Goal: Task Accomplishment & Management: Complete application form

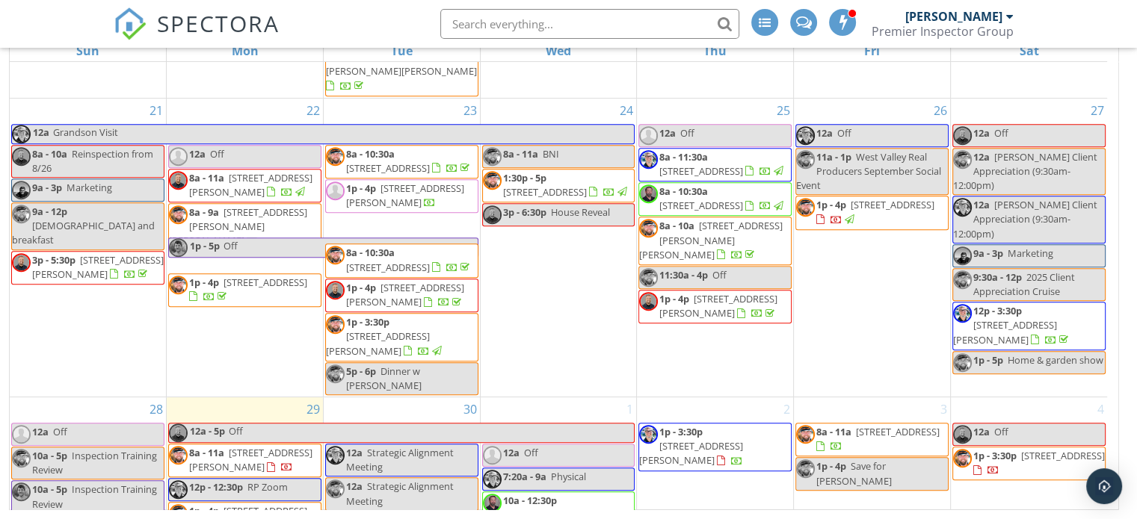
scroll to position [976, 0]
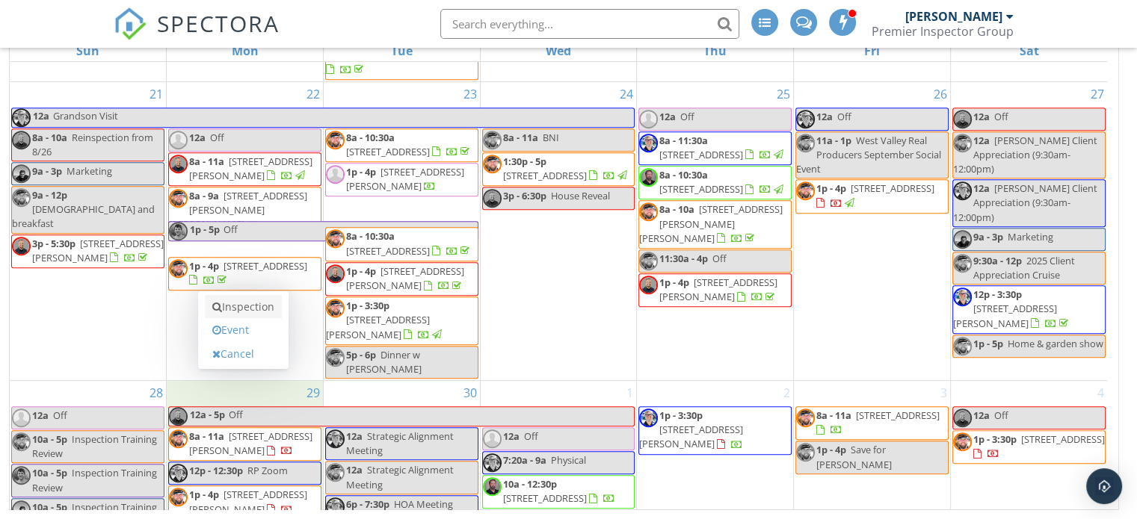
click at [250, 310] on link "Inspection" at bounding box center [243, 307] width 77 height 24
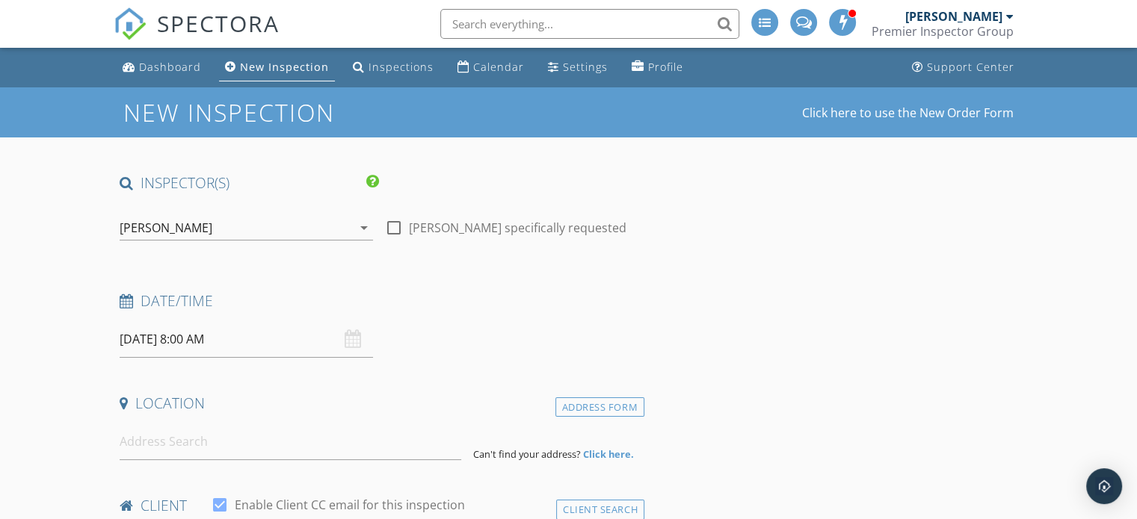
click at [362, 228] on icon "arrow_drop_down" at bounding box center [364, 228] width 18 height 18
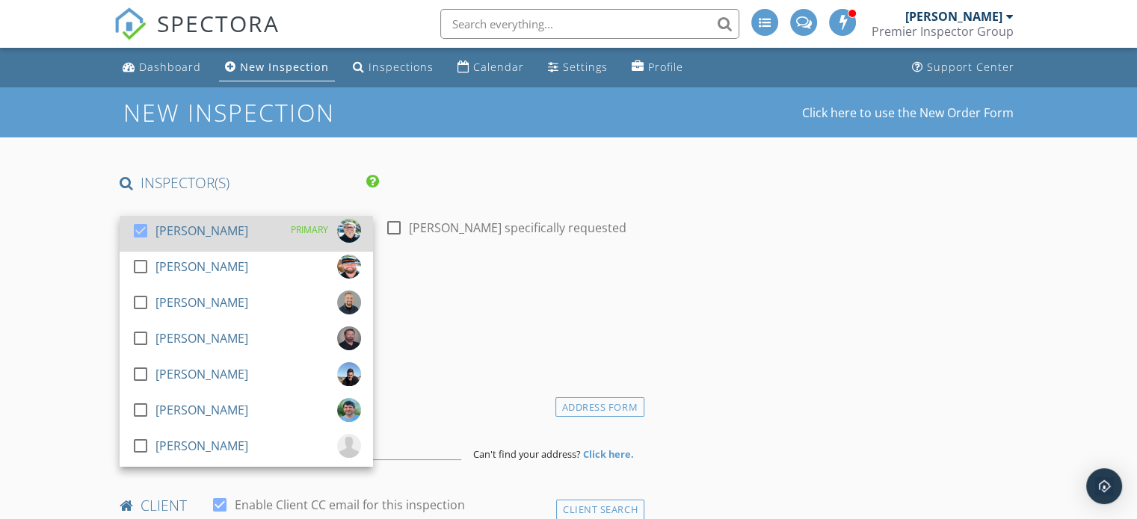
click at [143, 223] on div at bounding box center [140, 230] width 25 height 25
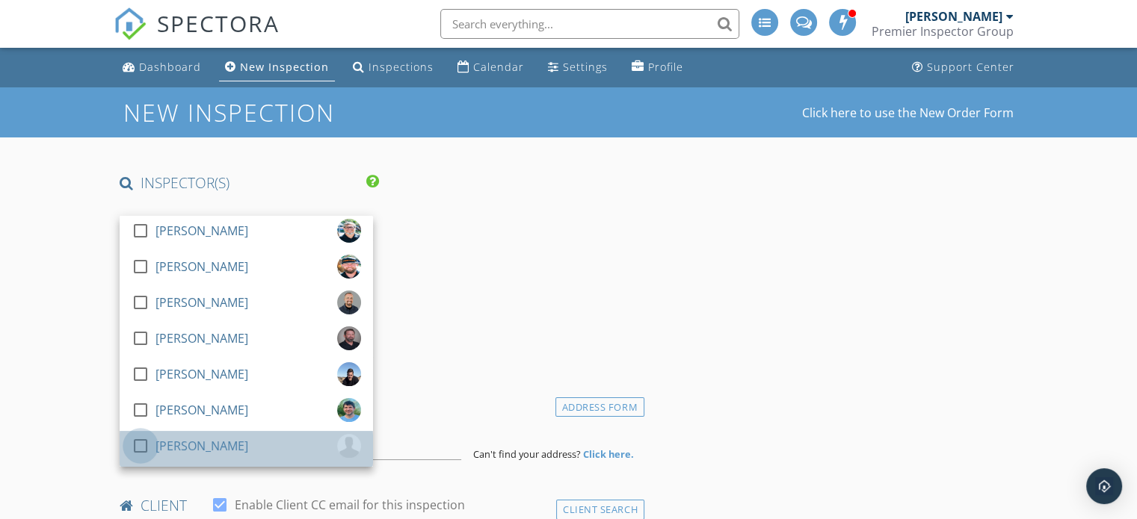
click at [138, 449] on div at bounding box center [140, 445] width 25 height 25
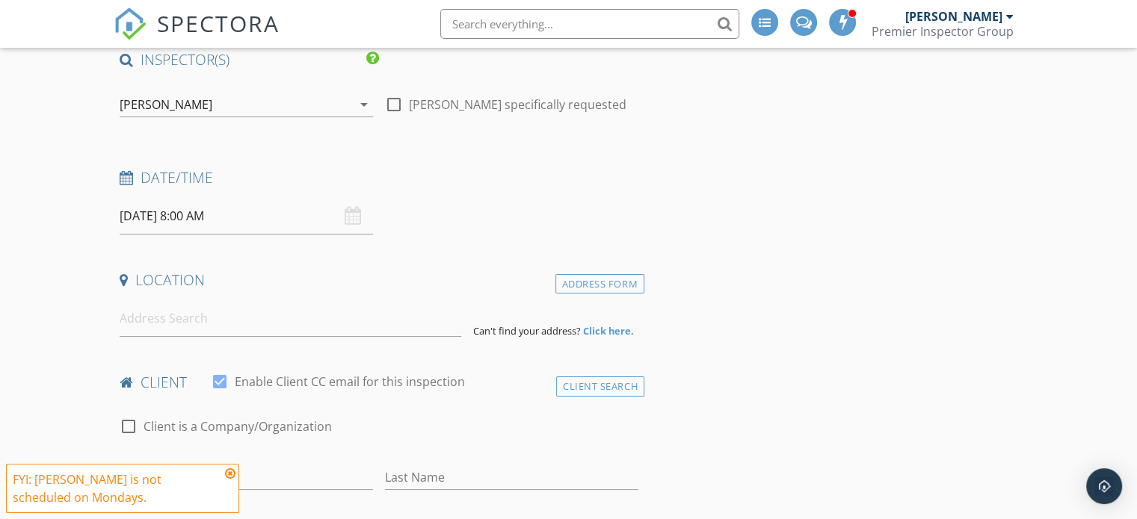
scroll to position [149, 0]
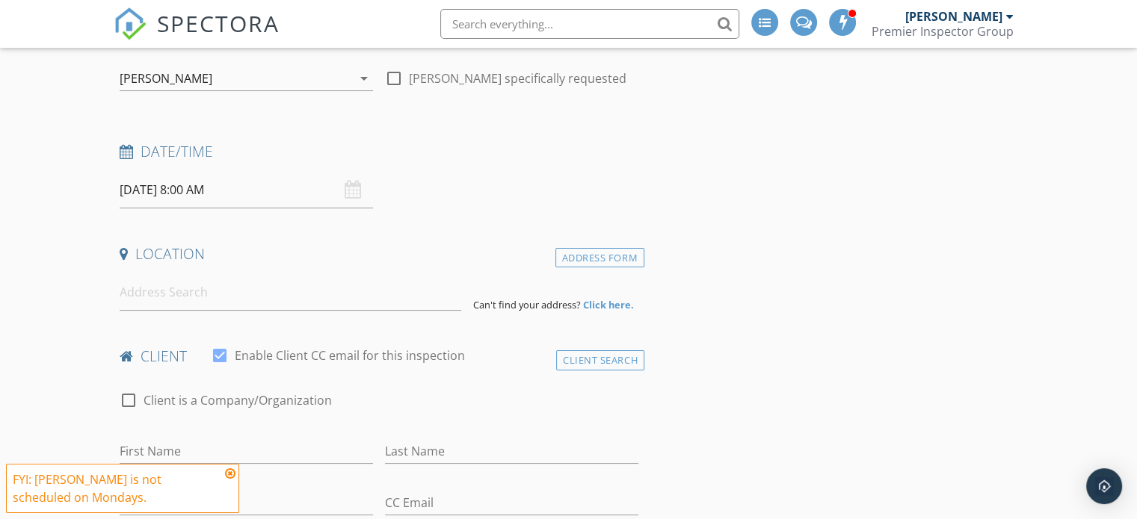
click at [353, 195] on div "09/29/2025 8:00 AM" at bounding box center [246, 190] width 253 height 37
click at [197, 192] on input "09/29/2025 8:00 AM" at bounding box center [246, 190] width 253 height 37
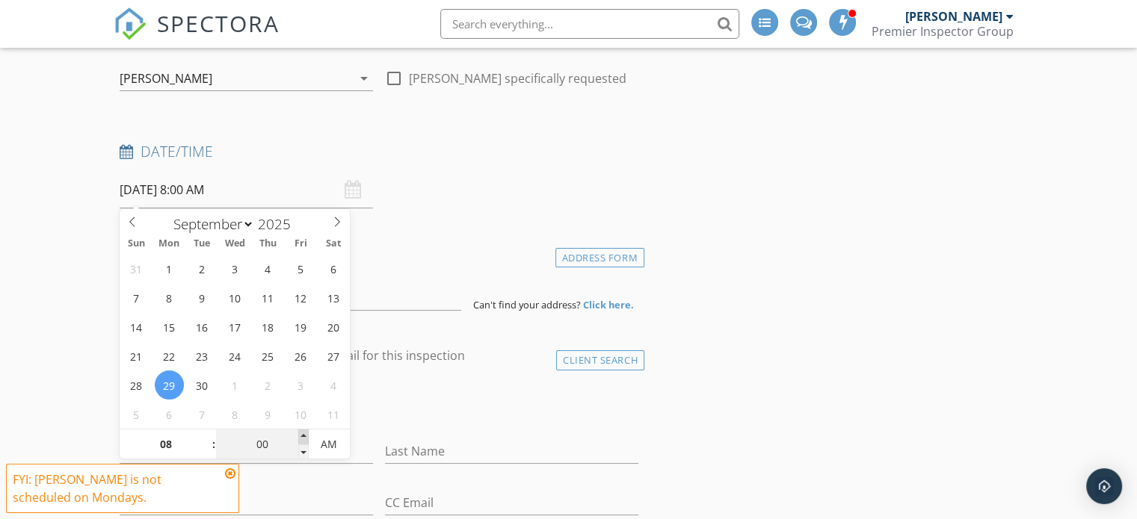
type input "05"
type input "09/29/2025 8:05 AM"
click at [303, 434] on span at bounding box center [303, 437] width 10 height 15
type input "10"
type input "09/29/2025 8:10 AM"
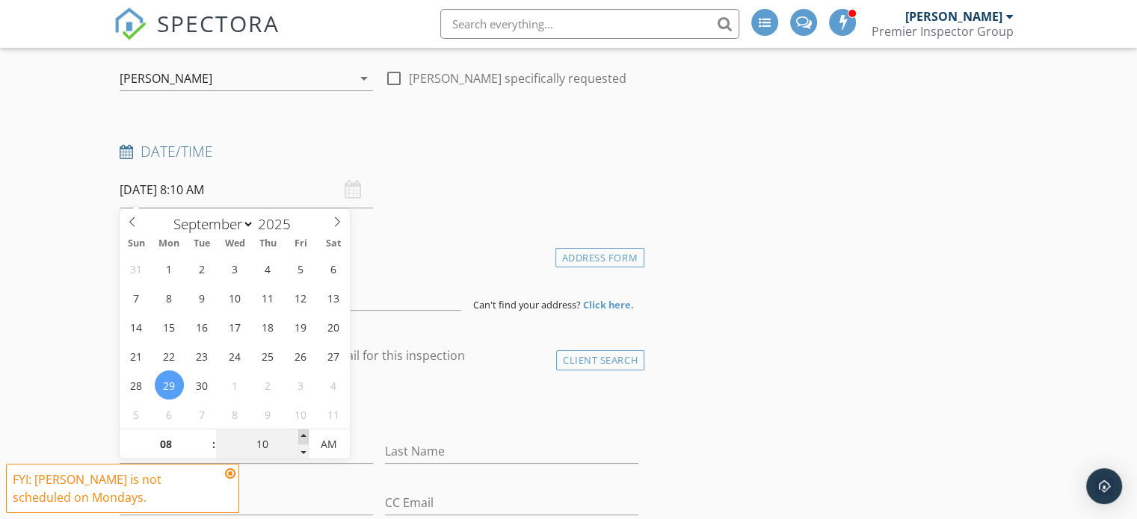
click at [303, 436] on span at bounding box center [303, 437] width 10 height 15
type input "15"
type input "09/29/2025 8:15 AM"
click at [303, 436] on span at bounding box center [303, 437] width 10 height 15
type input "20"
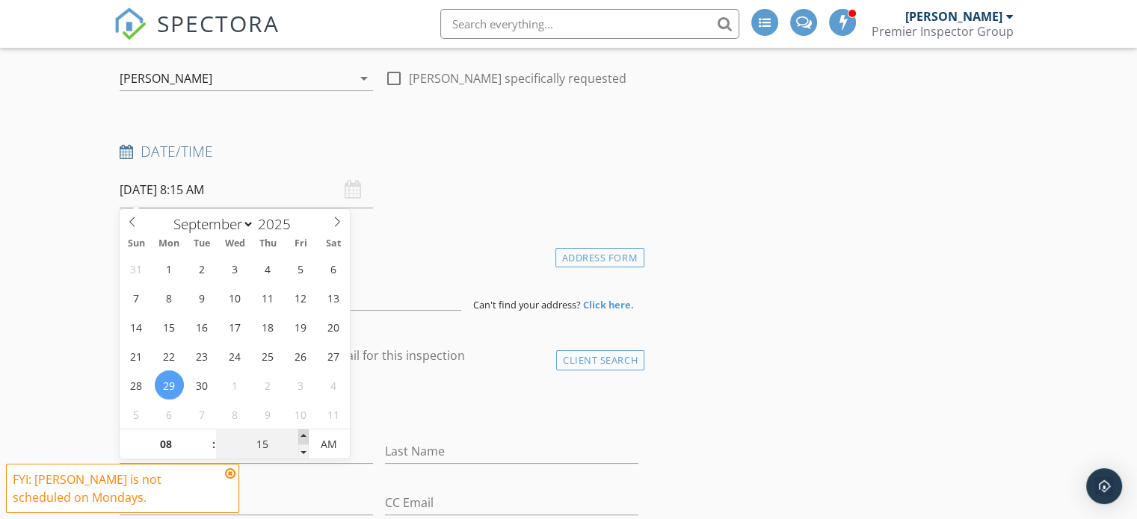
type input "09/29/2025 8:20 AM"
click at [303, 436] on span at bounding box center [303, 437] width 10 height 15
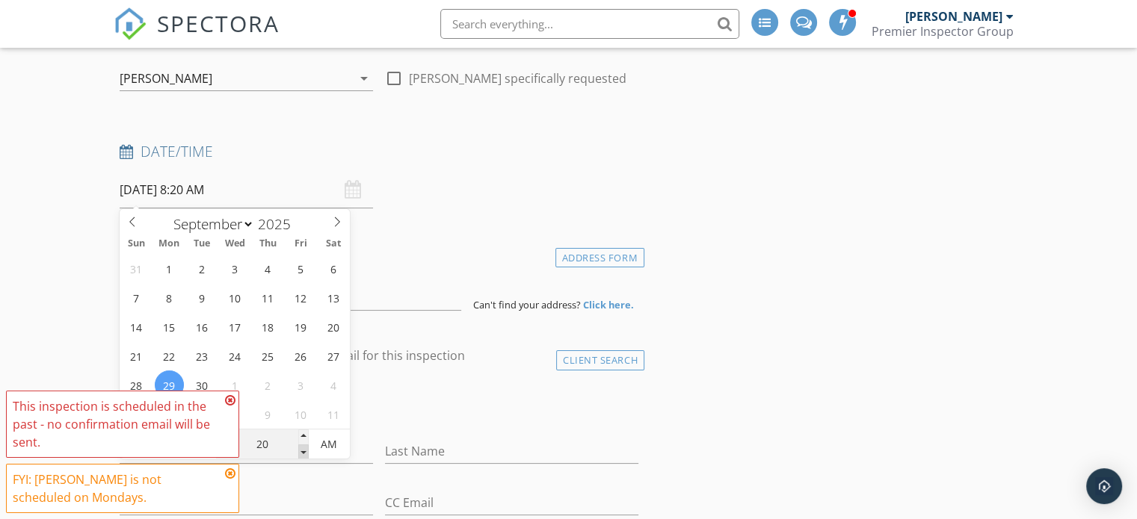
type input "15"
type input "09/29/2025 8:15 AM"
click at [305, 451] on span at bounding box center [303, 452] width 10 height 15
type input "10"
type input "09/29/2025 8:10 AM"
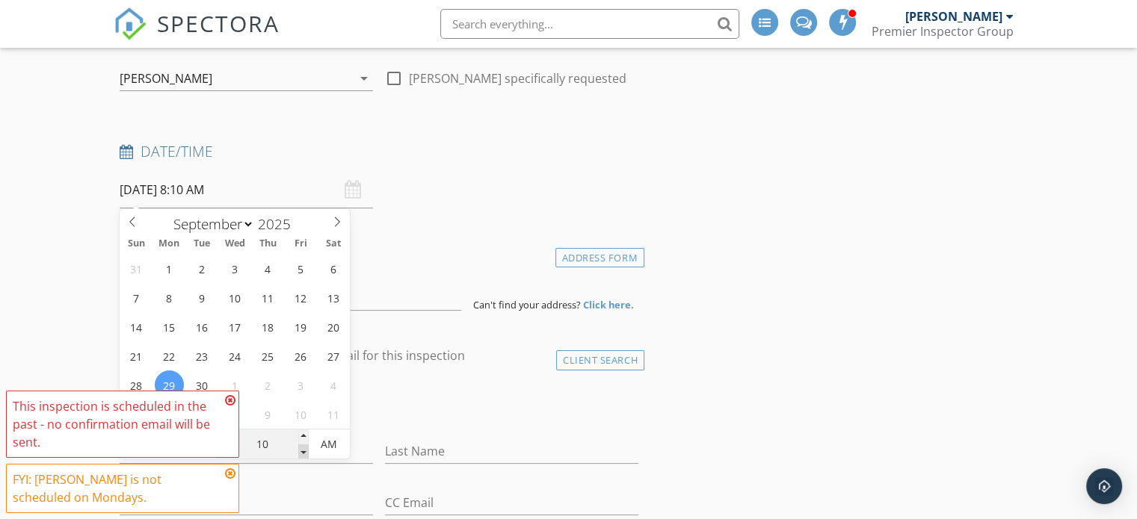
click at [305, 451] on span at bounding box center [303, 452] width 10 height 15
type input "05"
type input "09/29/2025 8:05 AM"
click at [305, 451] on span at bounding box center [303, 452] width 10 height 15
type input "00"
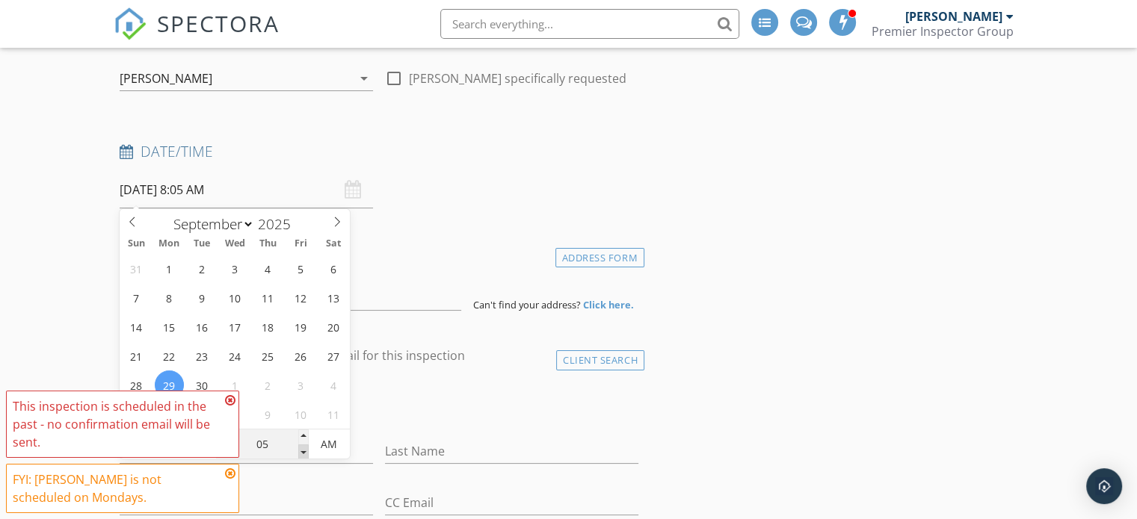
type input "09/29/2025 8:00 AM"
click at [305, 451] on span at bounding box center [303, 452] width 10 height 15
click at [228, 400] on icon at bounding box center [230, 401] width 10 height 12
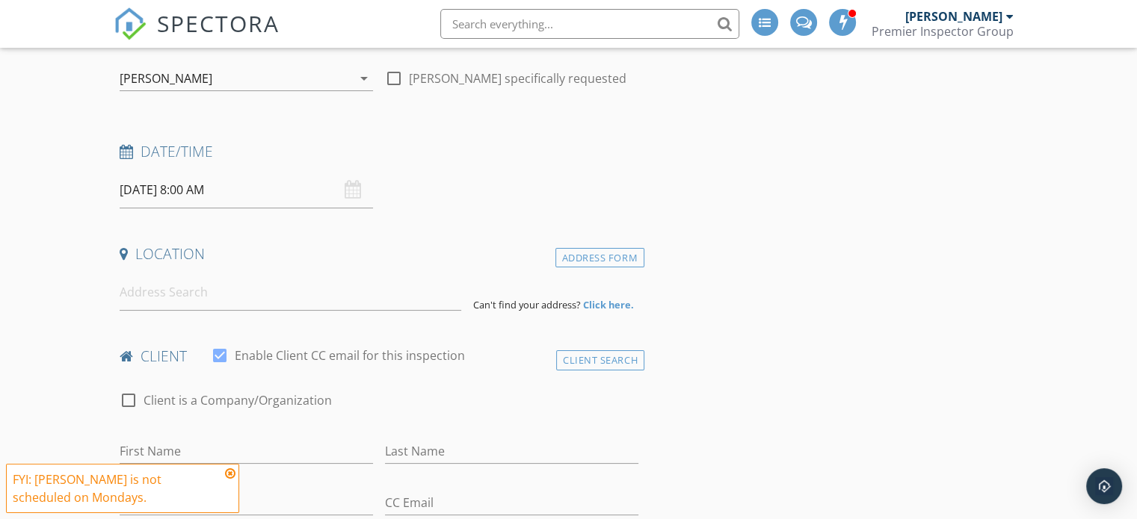
click at [230, 475] on icon at bounding box center [230, 474] width 10 height 12
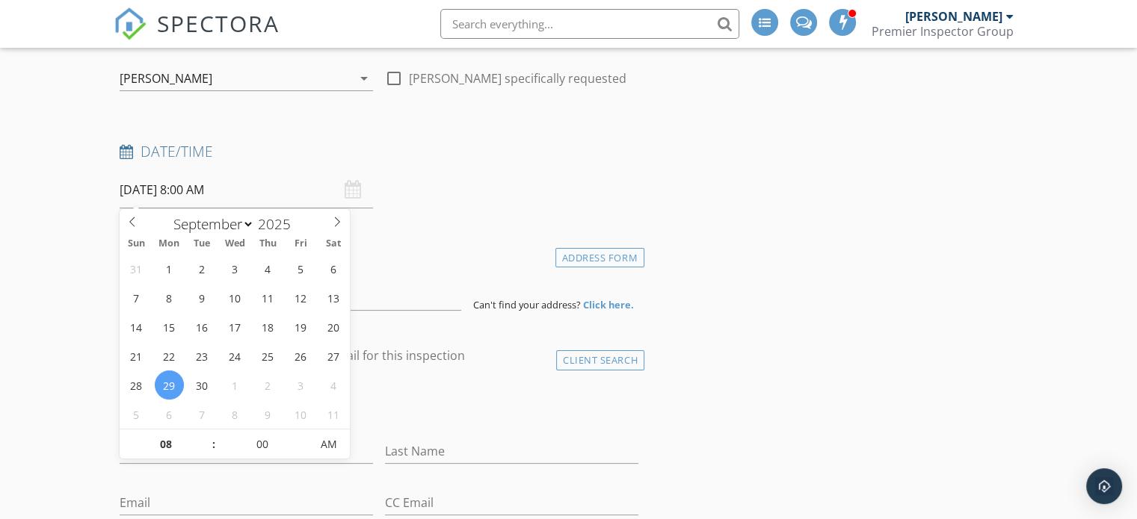
click at [193, 187] on input "09/29/2025 8:00 AM" at bounding box center [246, 190] width 253 height 37
type input "09"
type input "09/29/2025 9:00 AM"
click at [206, 437] on span at bounding box center [206, 437] width 10 height 15
type input "10"
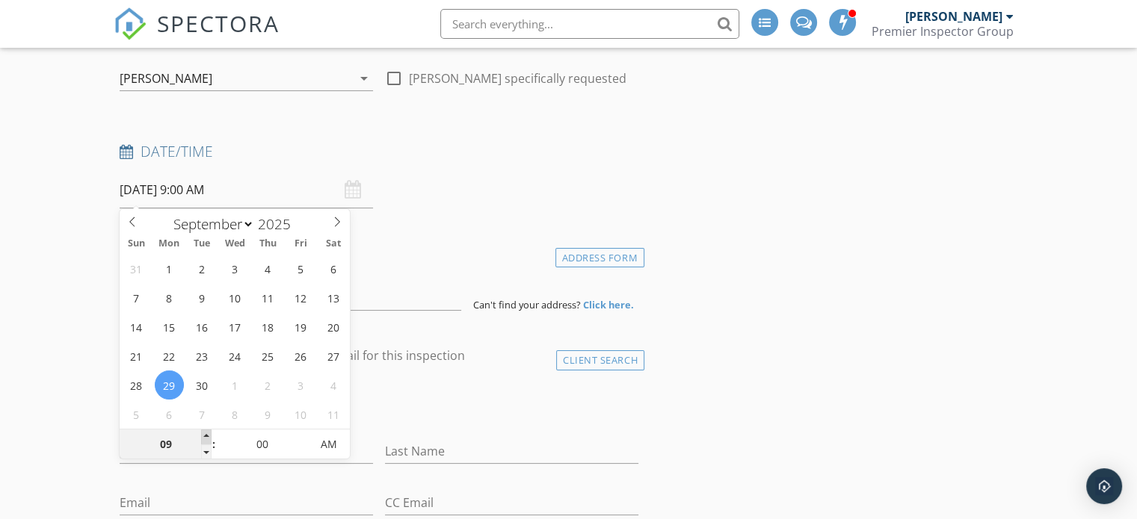
type input "09/29/2025 10:00 AM"
click at [206, 437] on span at bounding box center [206, 437] width 10 height 15
type input "11"
type input "09/29/2025 11:00 AM"
click at [206, 436] on span at bounding box center [206, 437] width 10 height 15
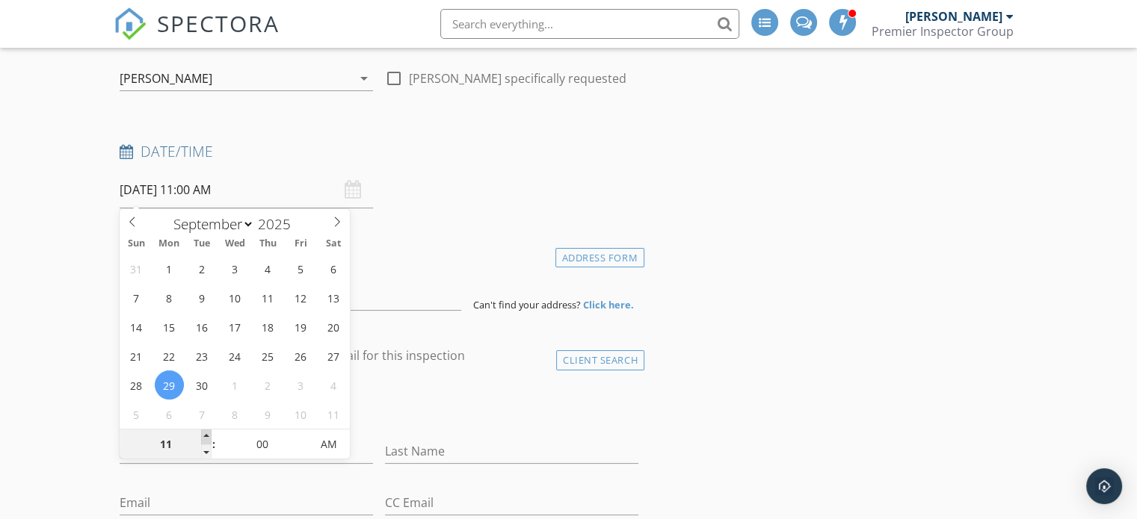
type input "12"
type input "09/29/2025 12:00 PM"
click at [206, 436] on span at bounding box center [206, 437] width 10 height 15
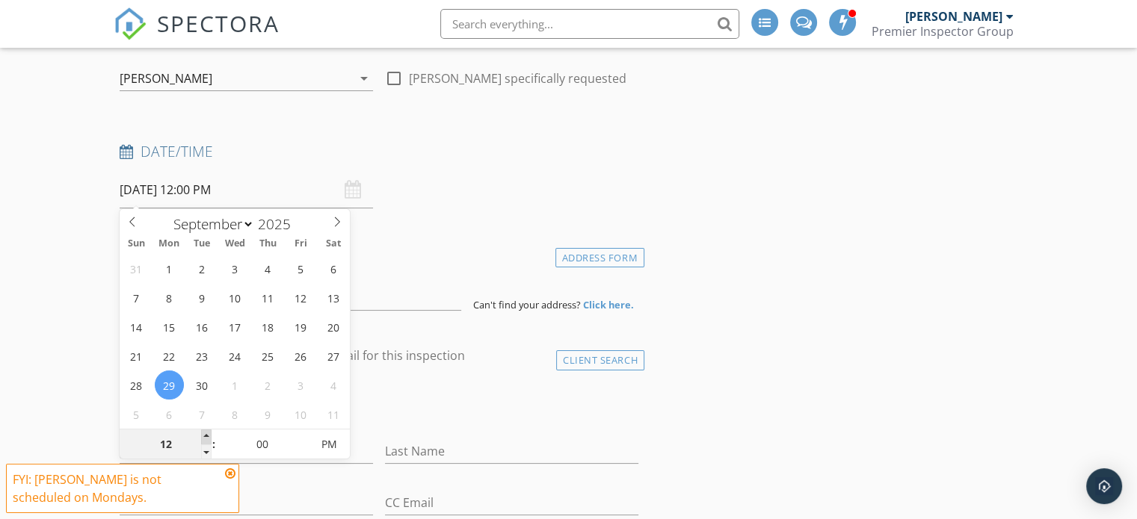
type input "01"
type input "[DATE] 1:00 PM"
click at [206, 436] on span at bounding box center [206, 437] width 10 height 15
click at [377, 170] on div "Date/Time" at bounding box center [379, 157] width 531 height 30
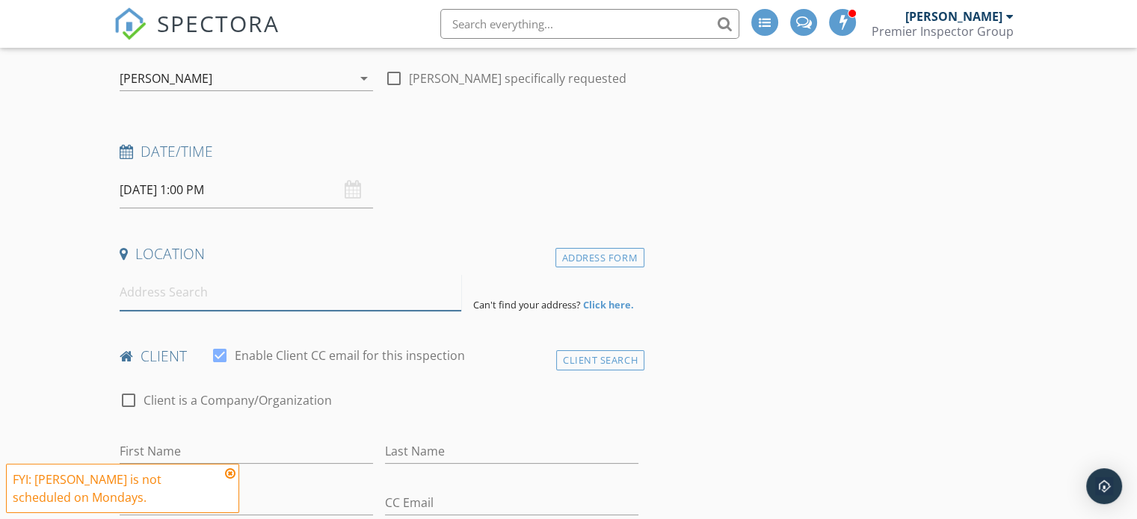
click at [211, 298] on input at bounding box center [291, 292] width 342 height 37
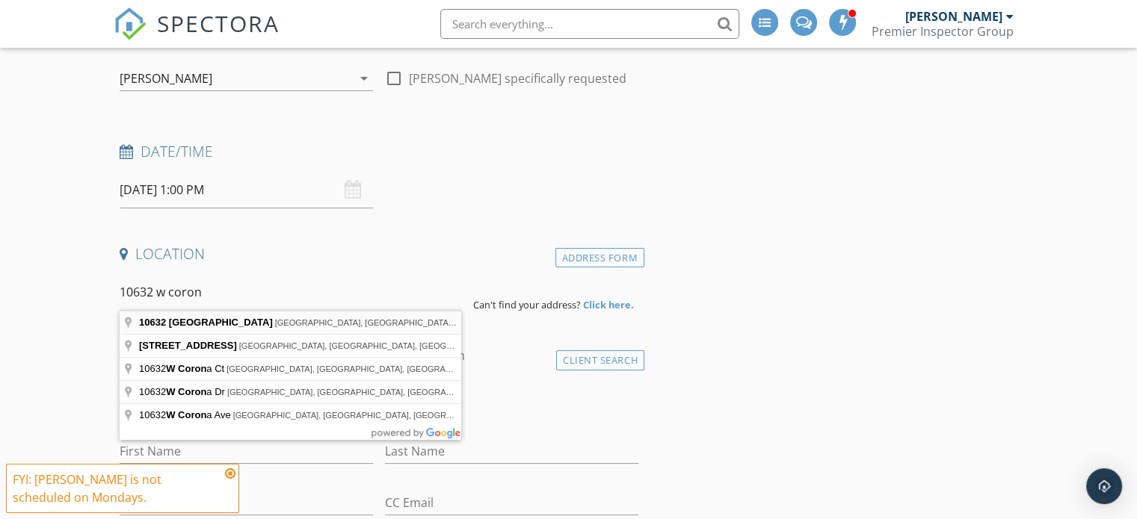
type input "10632 West Coronado Road, Avondale, AZ, USA"
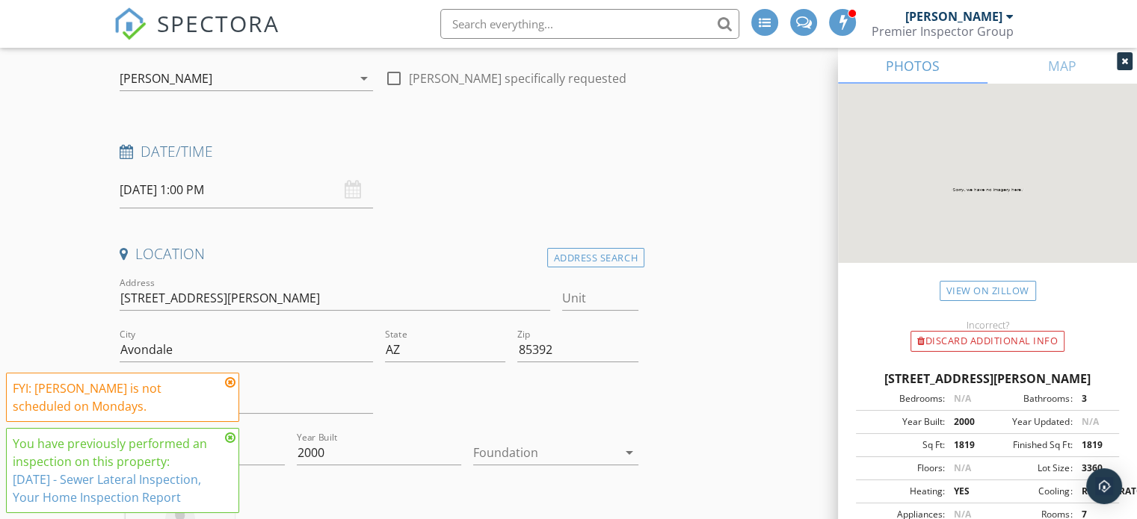
click at [227, 381] on icon at bounding box center [230, 383] width 10 height 12
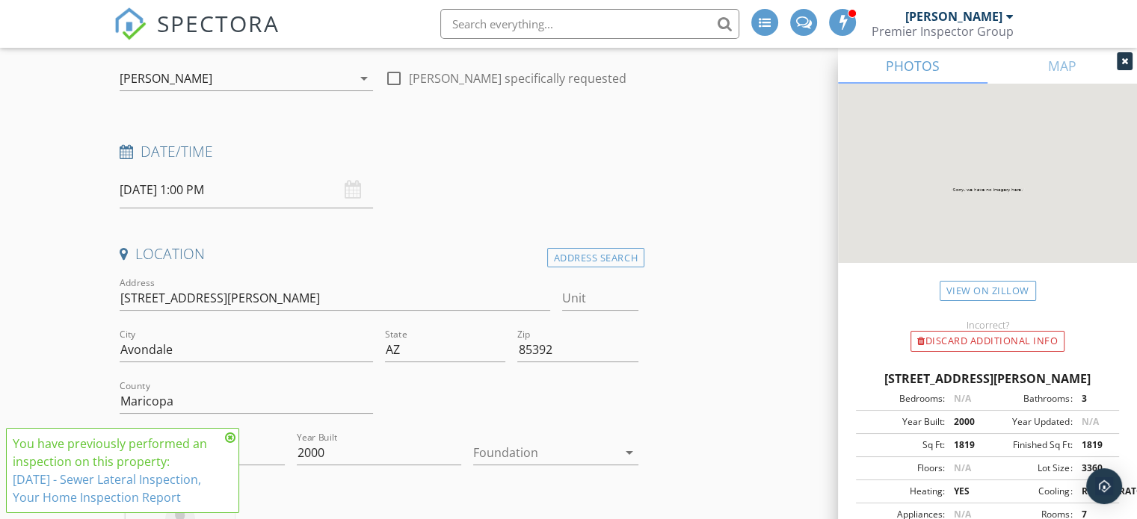
click at [228, 436] on icon at bounding box center [230, 438] width 10 height 12
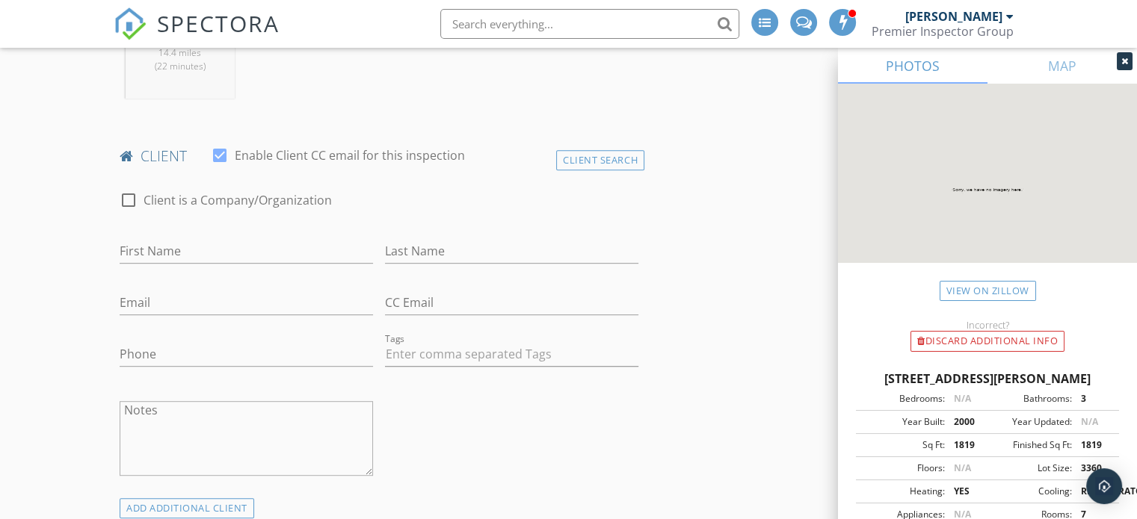
scroll to position [673, 0]
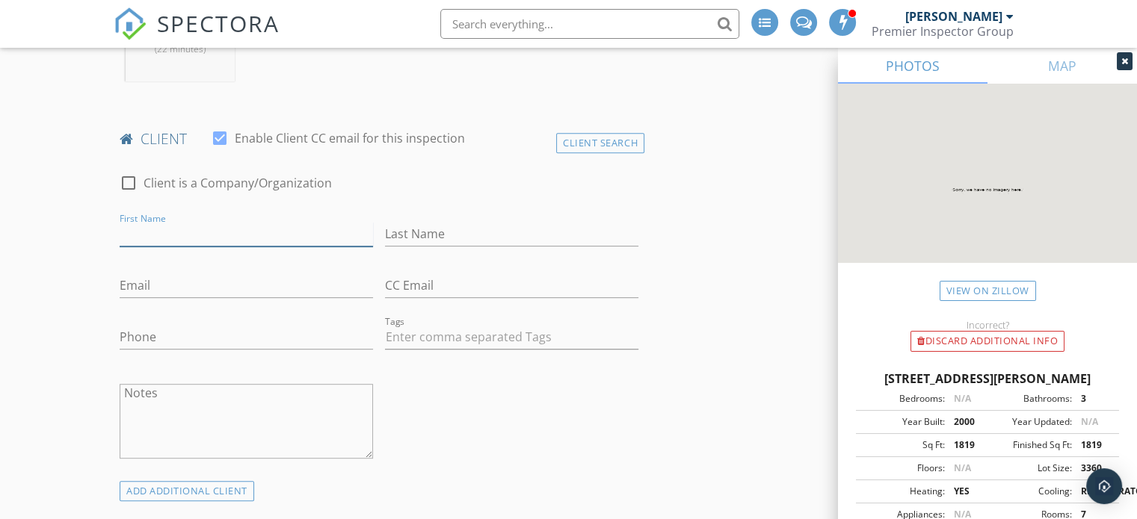
click at [170, 232] on input "First Name" at bounding box center [246, 234] width 253 height 25
type input "Parallel 11"
click at [470, 222] on input "Last Name" at bounding box center [511, 234] width 253 height 25
type input "/"
type input "D"
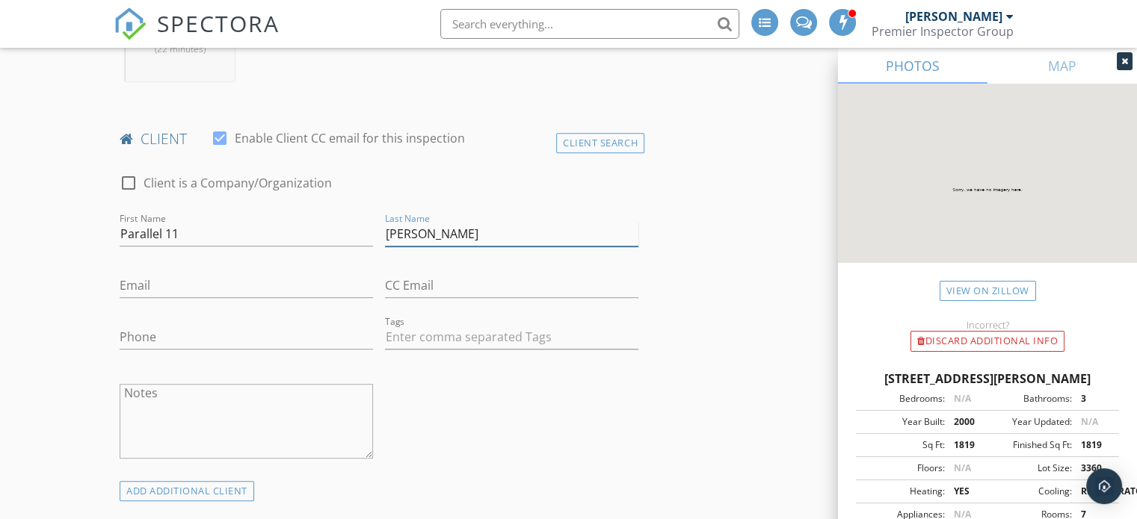
type input "[PERSON_NAME]"
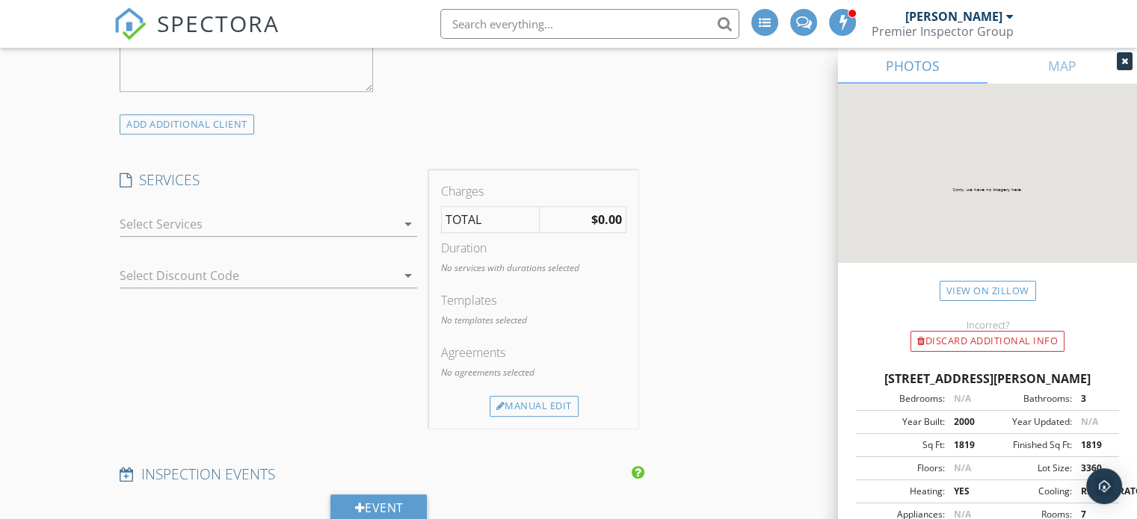
scroll to position [1046, 0]
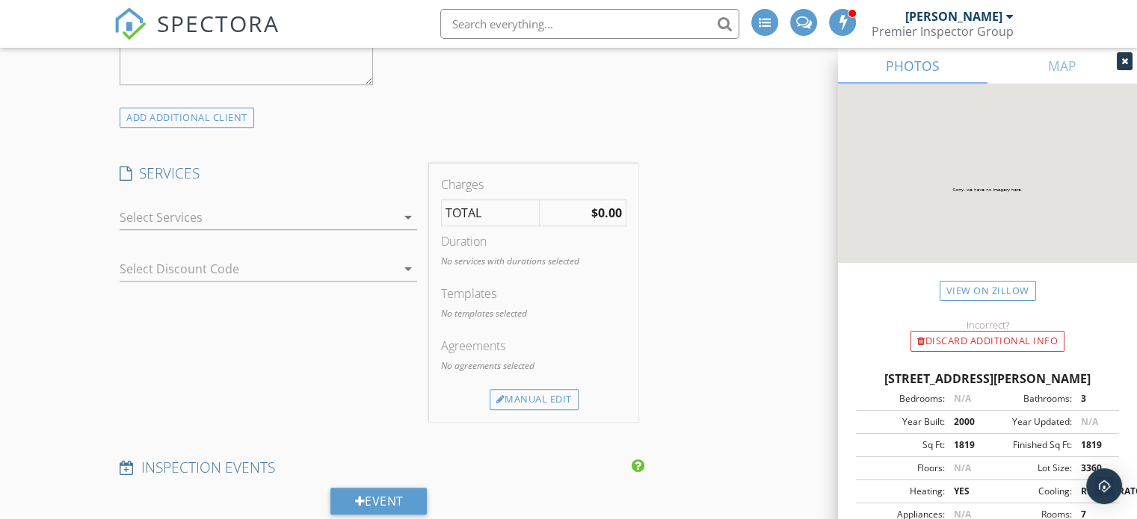
click at [408, 216] on icon "arrow_drop_down" at bounding box center [408, 218] width 18 height 18
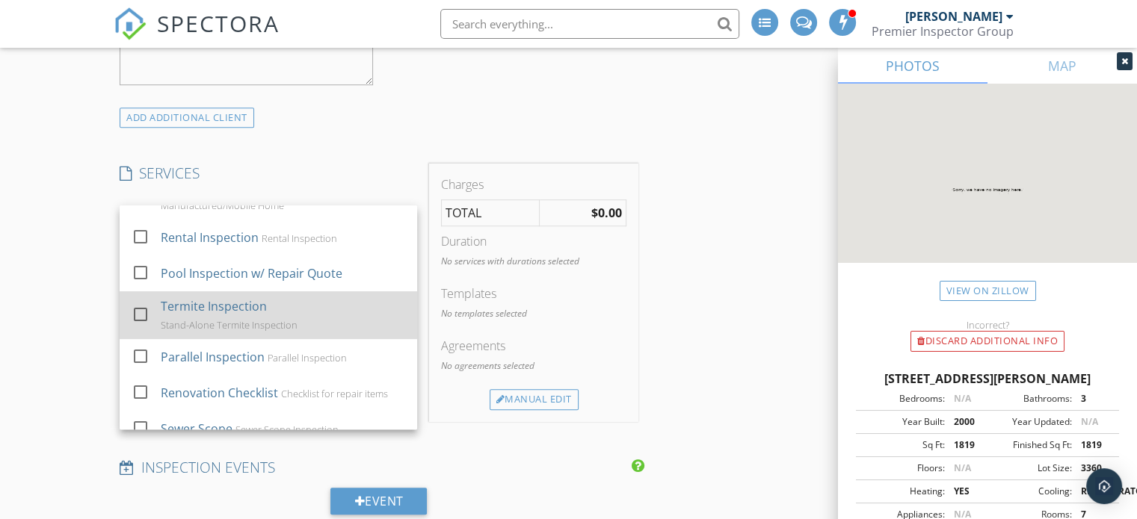
scroll to position [523, 0]
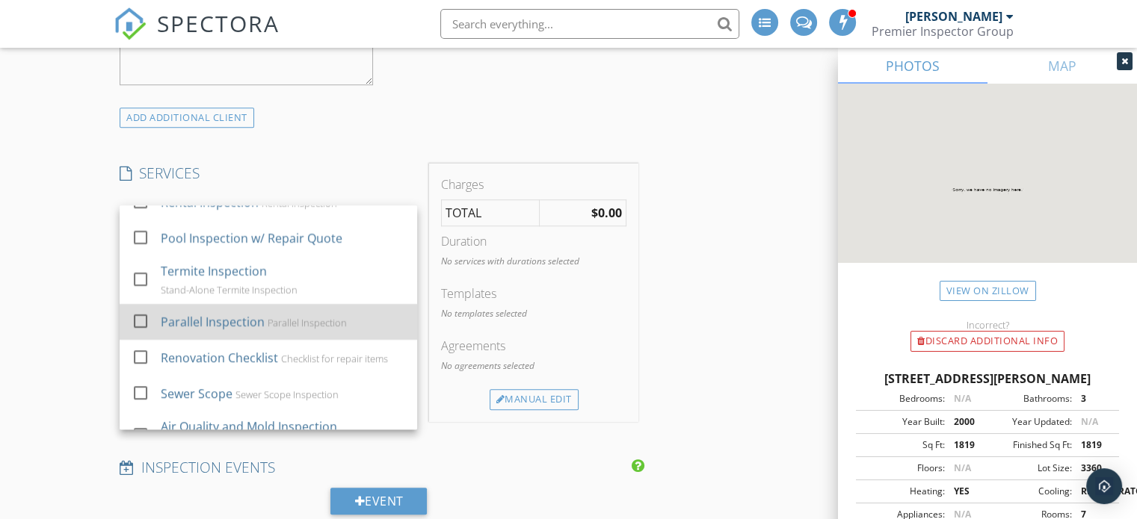
click at [141, 318] on div at bounding box center [140, 321] width 25 height 25
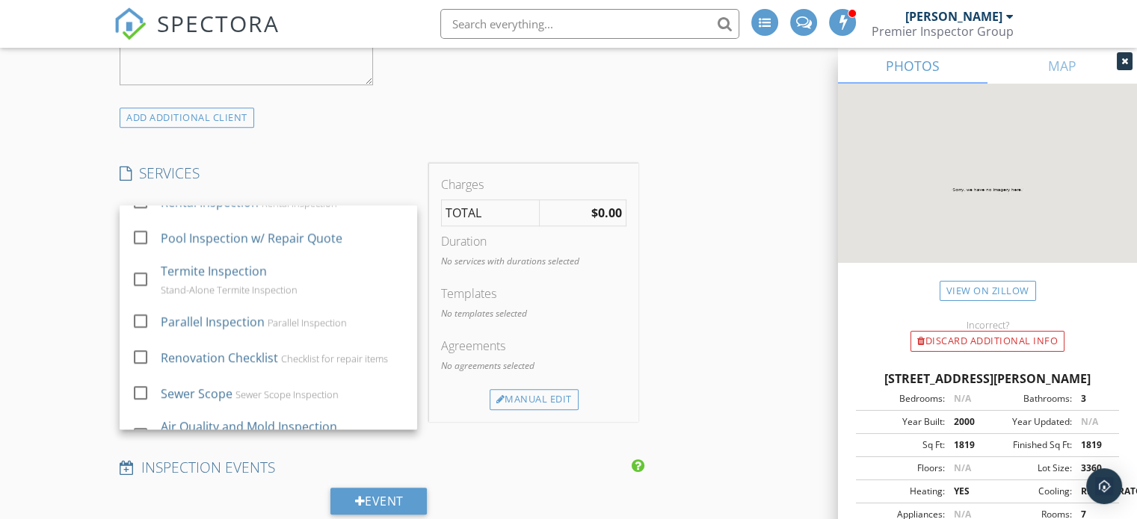
checkbox input "false"
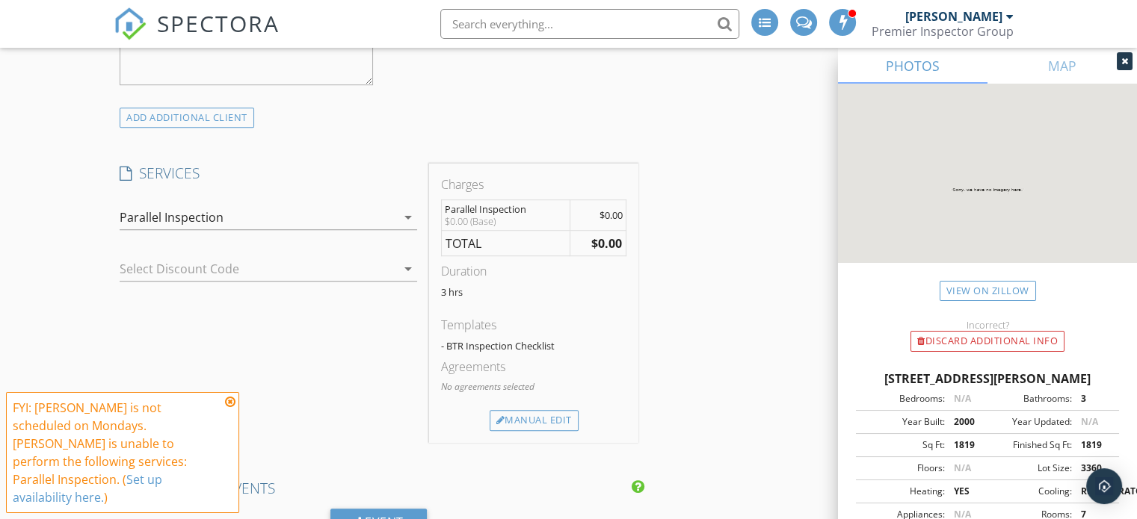
click at [231, 408] on icon at bounding box center [230, 402] width 10 height 12
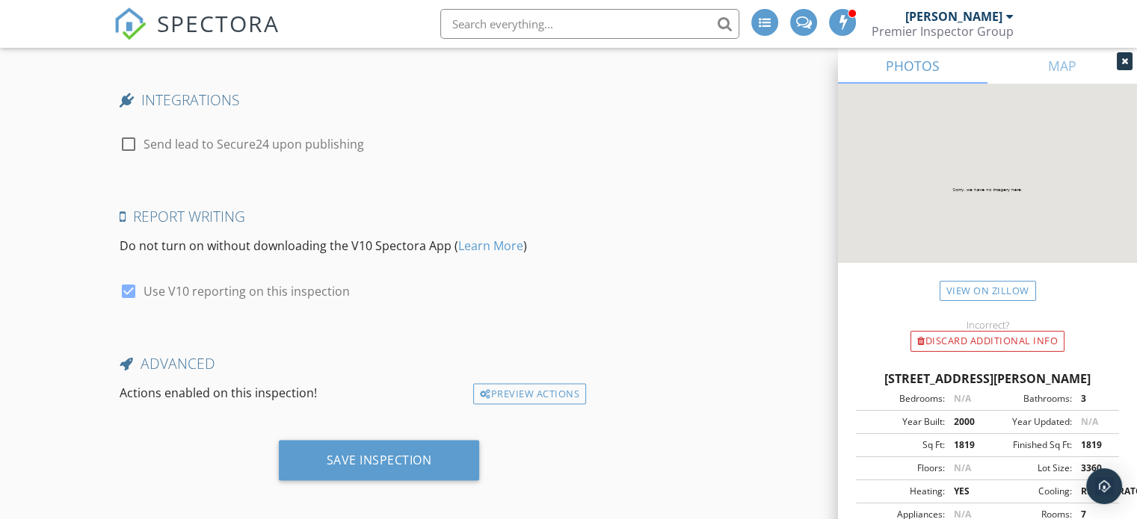
scroll to position [2580, 0]
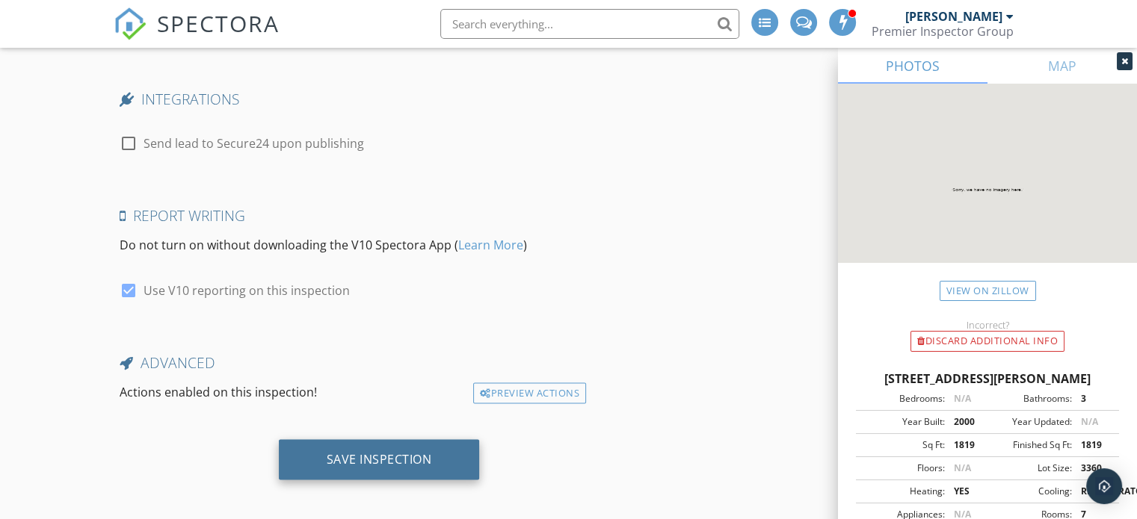
click at [339, 451] on div "Save Inspection" at bounding box center [379, 458] width 105 height 15
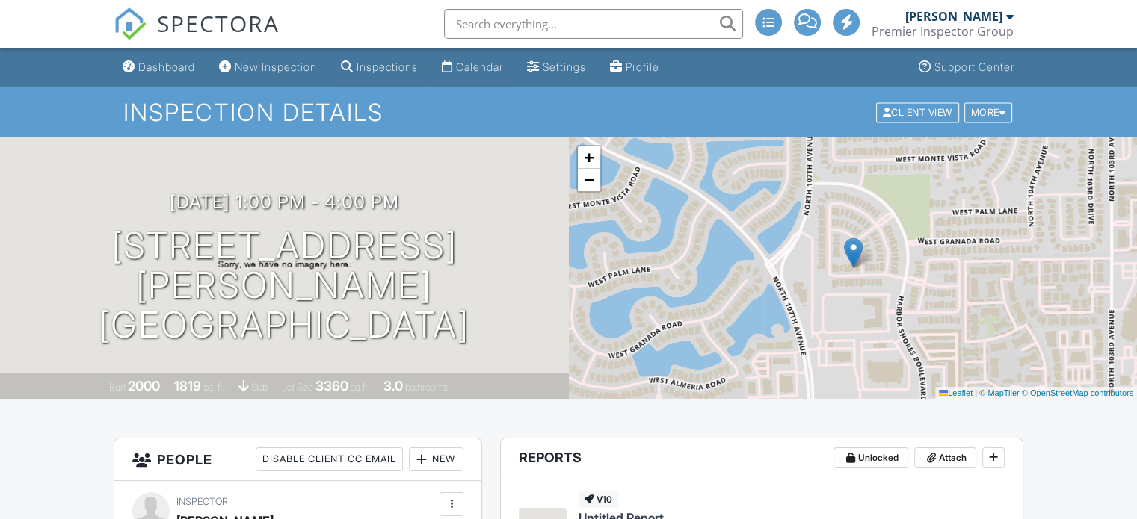
click at [489, 66] on div "Calendar" at bounding box center [479, 67] width 47 height 13
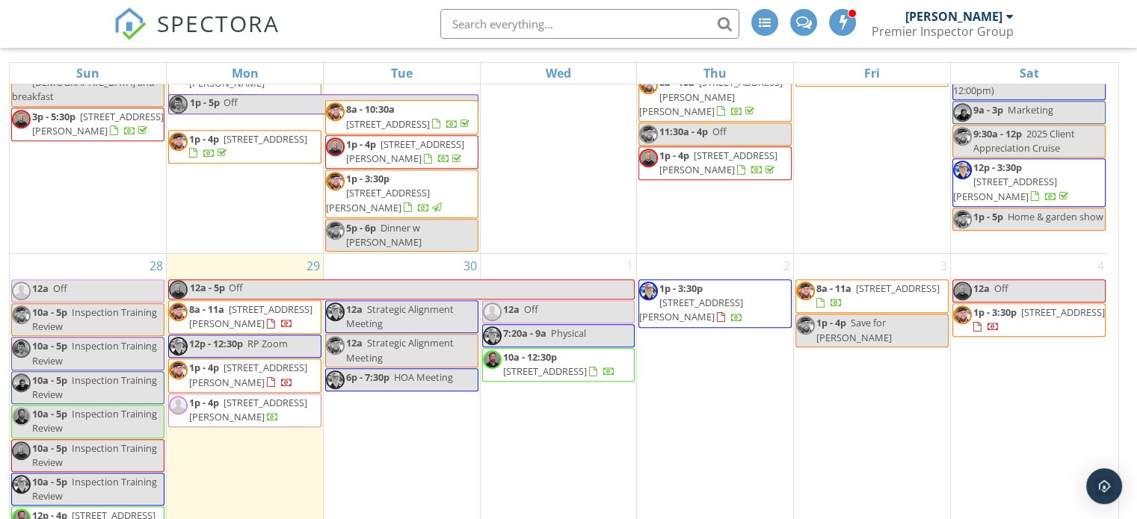
scroll to position [199, 0]
